Goal: Find specific page/section

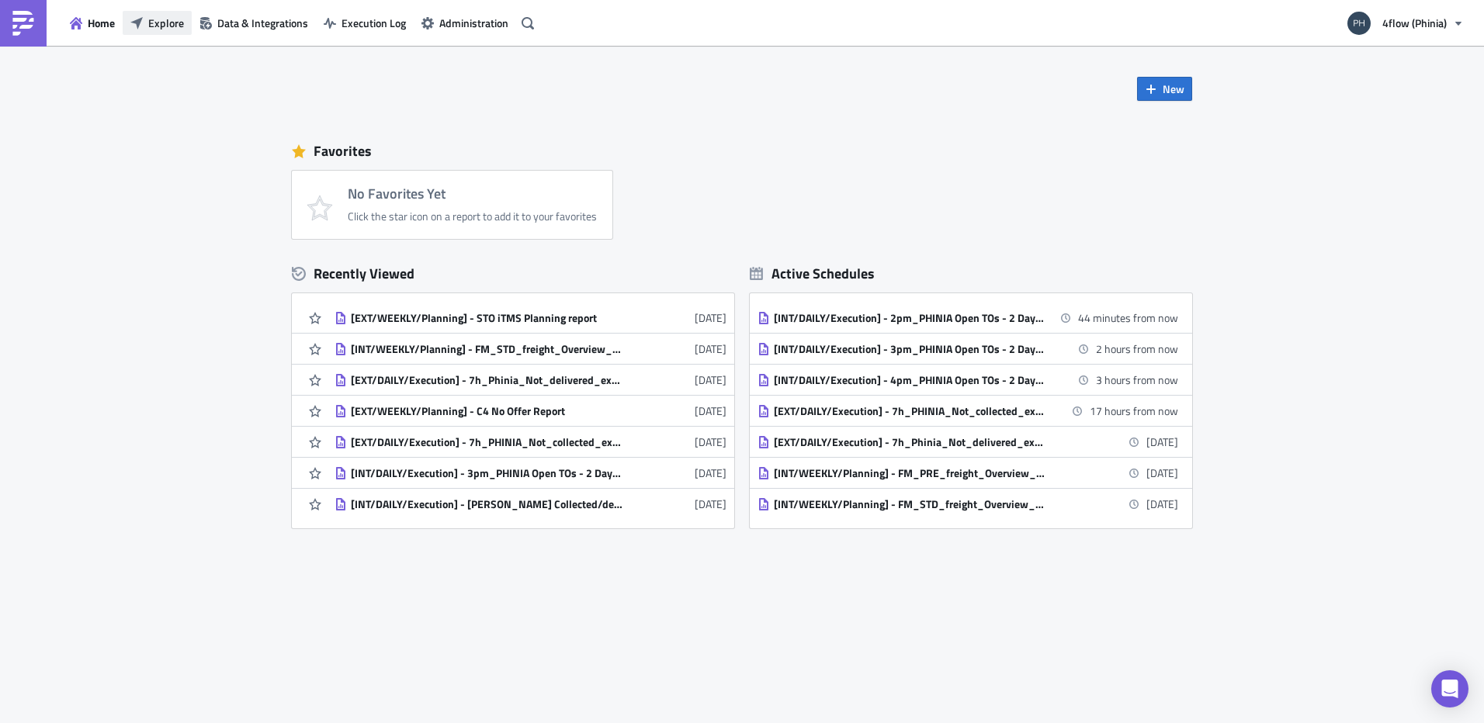
click at [171, 23] on span "Explore" at bounding box center [166, 23] width 36 height 16
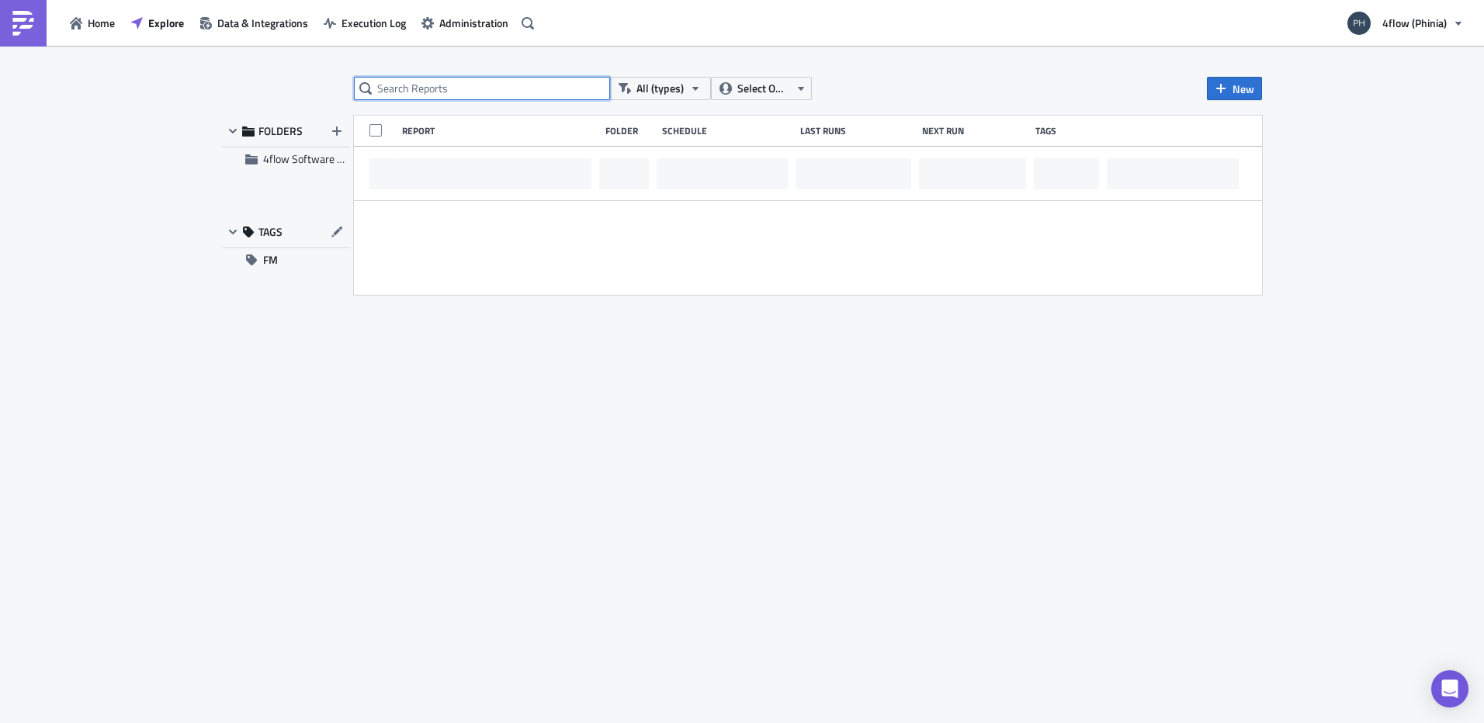
click at [468, 80] on input "text" at bounding box center [482, 88] width 256 height 23
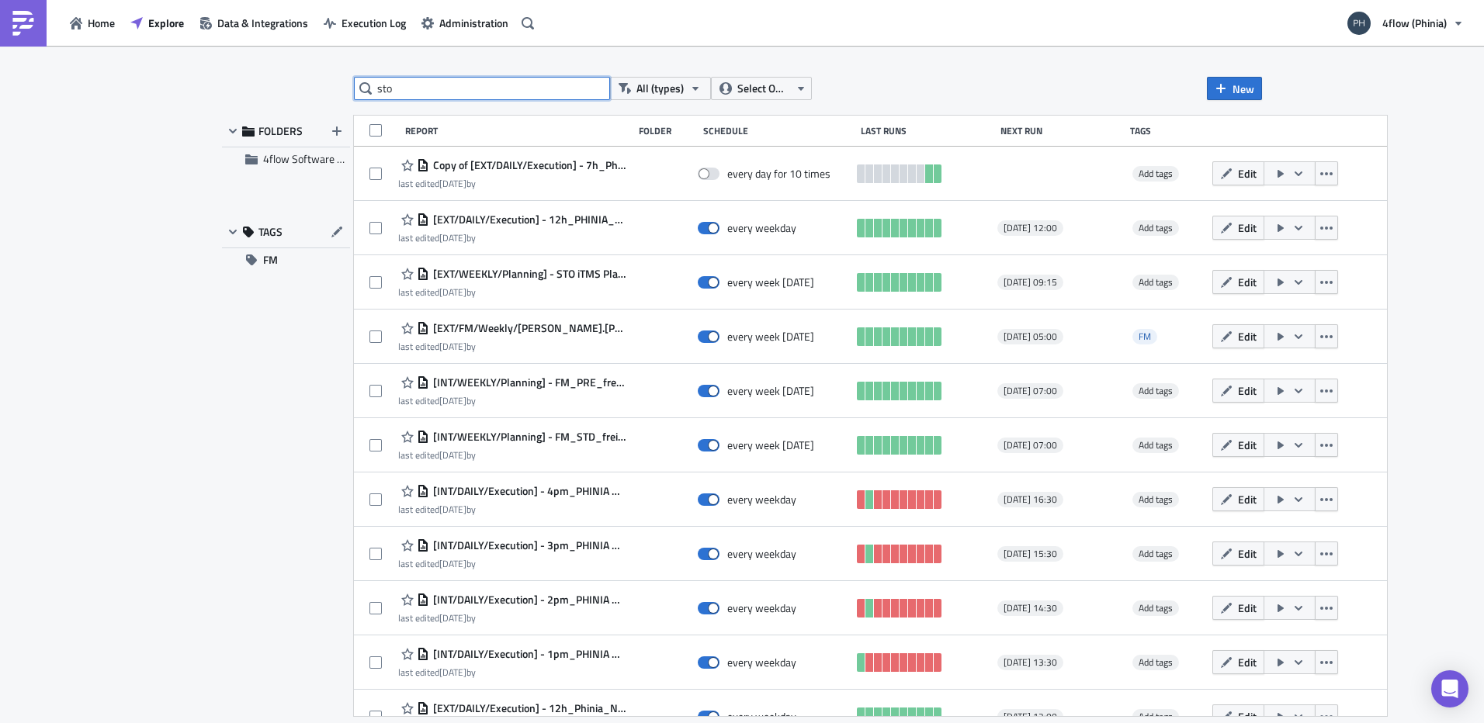
type input "sto"
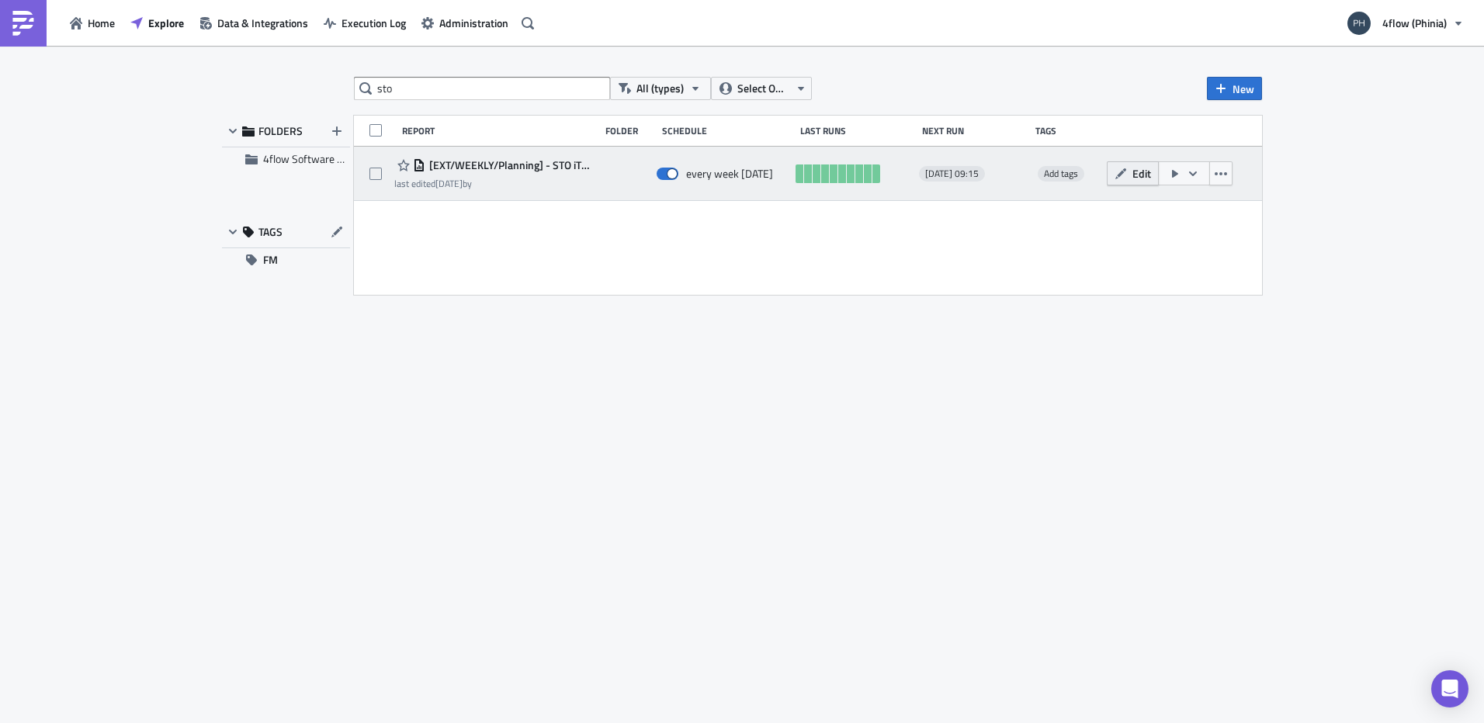
click at [1147, 166] on span "Edit" at bounding box center [1141, 173] width 19 height 16
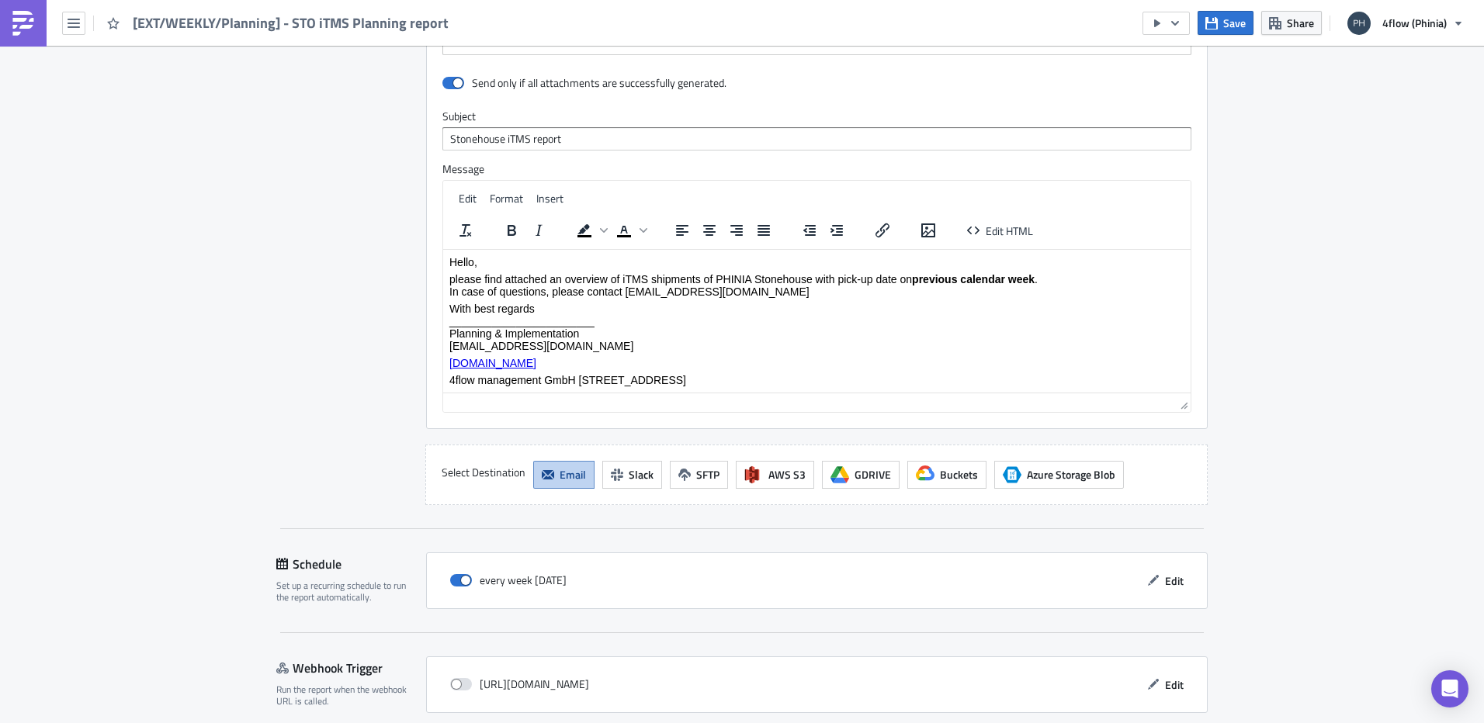
scroll to position [1296, 0]
